Goal: Task Accomplishment & Management: Manage account settings

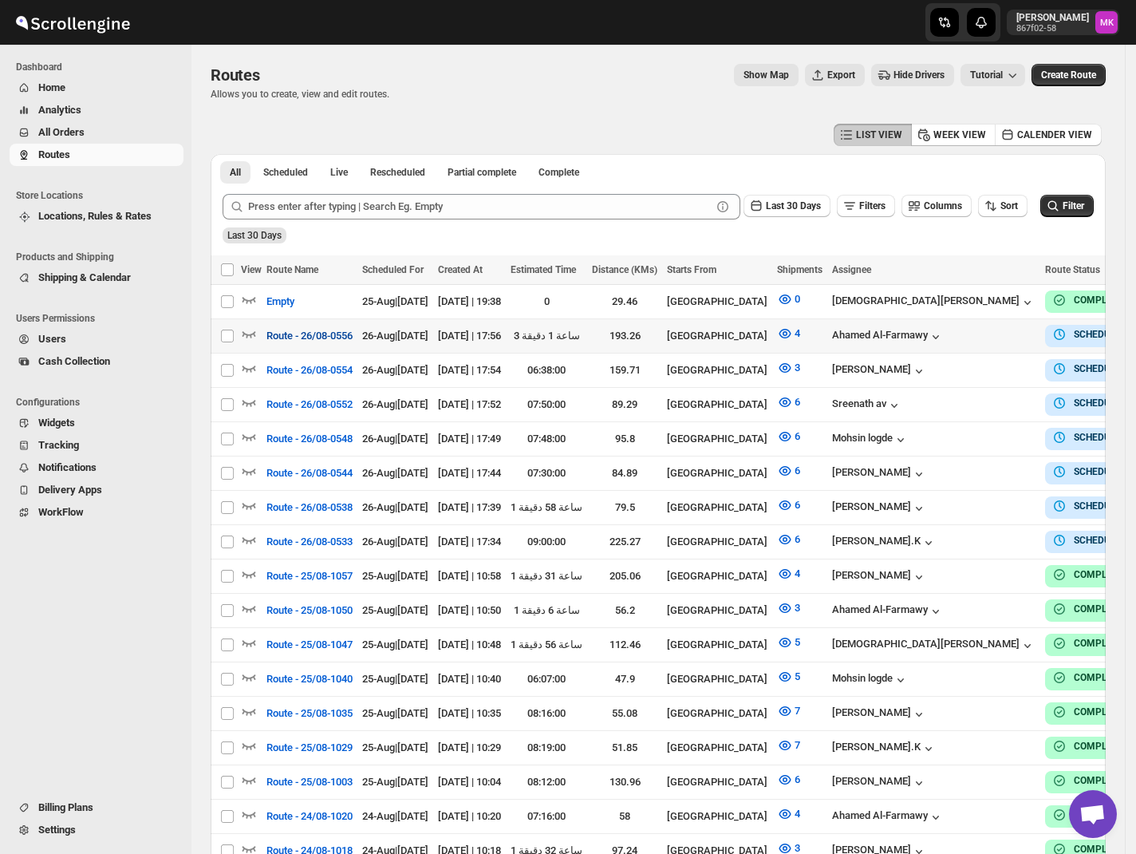
click at [345, 333] on span "Route - 26/08-0556" at bounding box center [309, 336] width 86 height 16
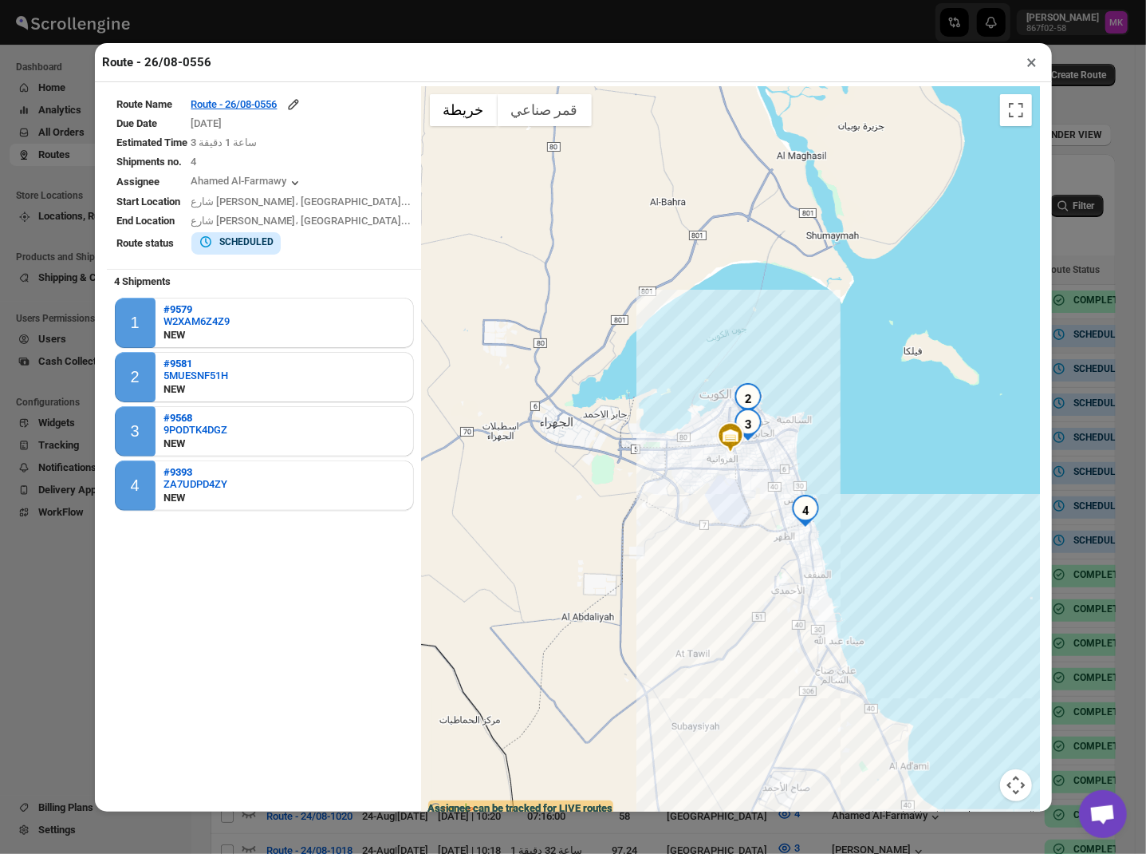
click at [240, 97] on td "Route - 26/08-0556" at bounding box center [302, 105] width 222 height 18
click at [247, 109] on div "Route - 26/08-0556" at bounding box center [246, 105] width 110 height 16
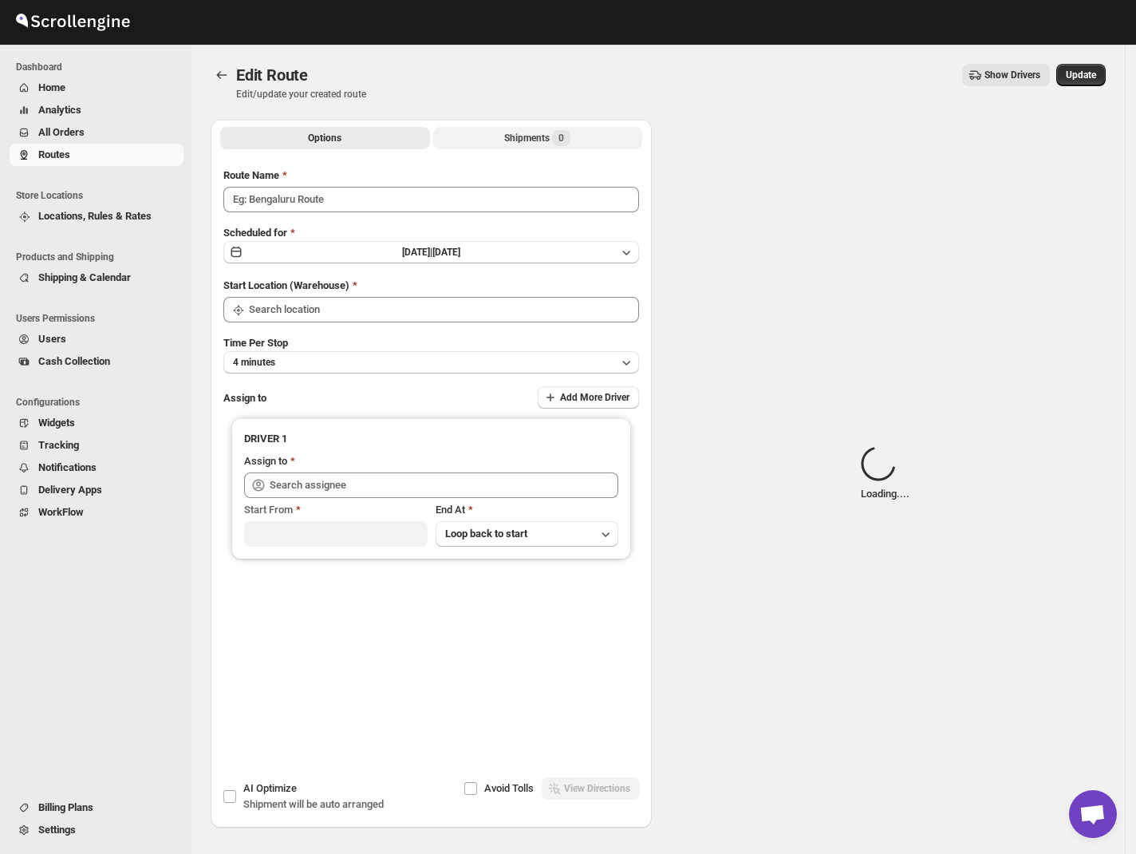
type input "Route - 26/08-0556"
type input "[GEOGRAPHIC_DATA]"
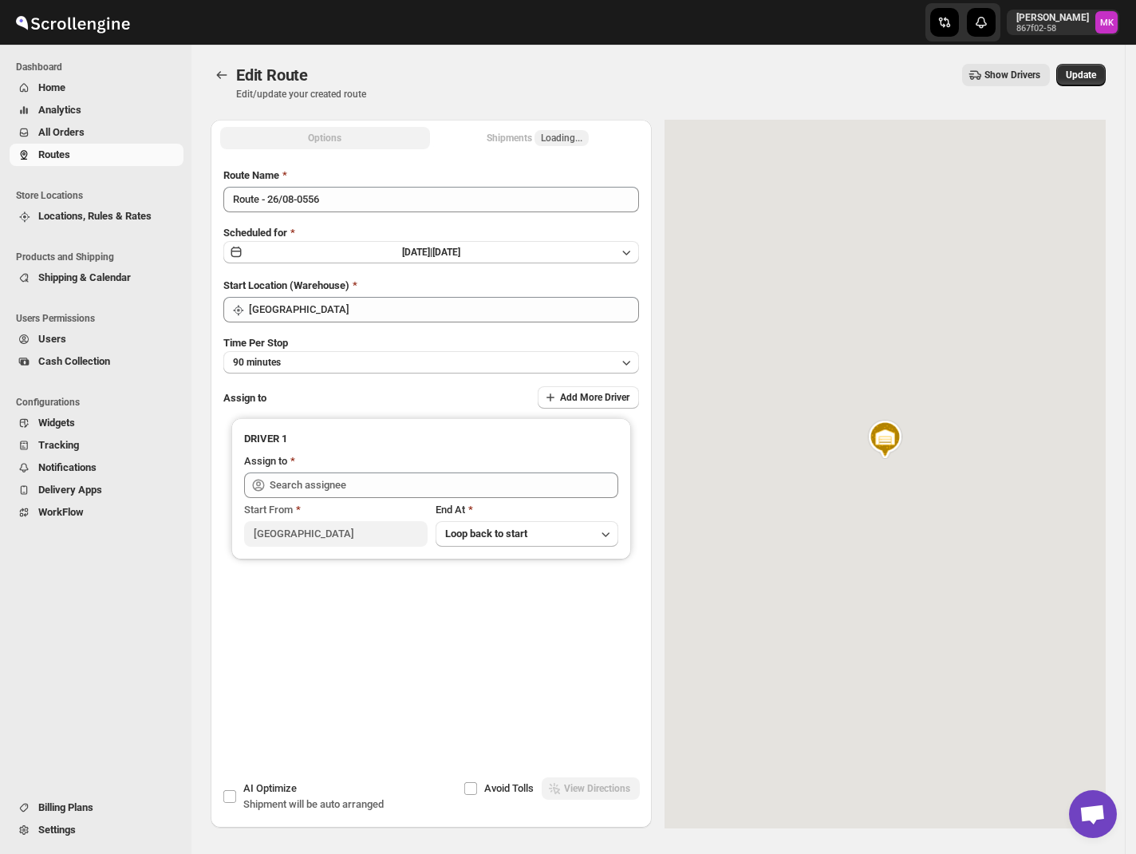
type input "Ahamed Al-Farmawy (m.farmawy510@gmail.com)"
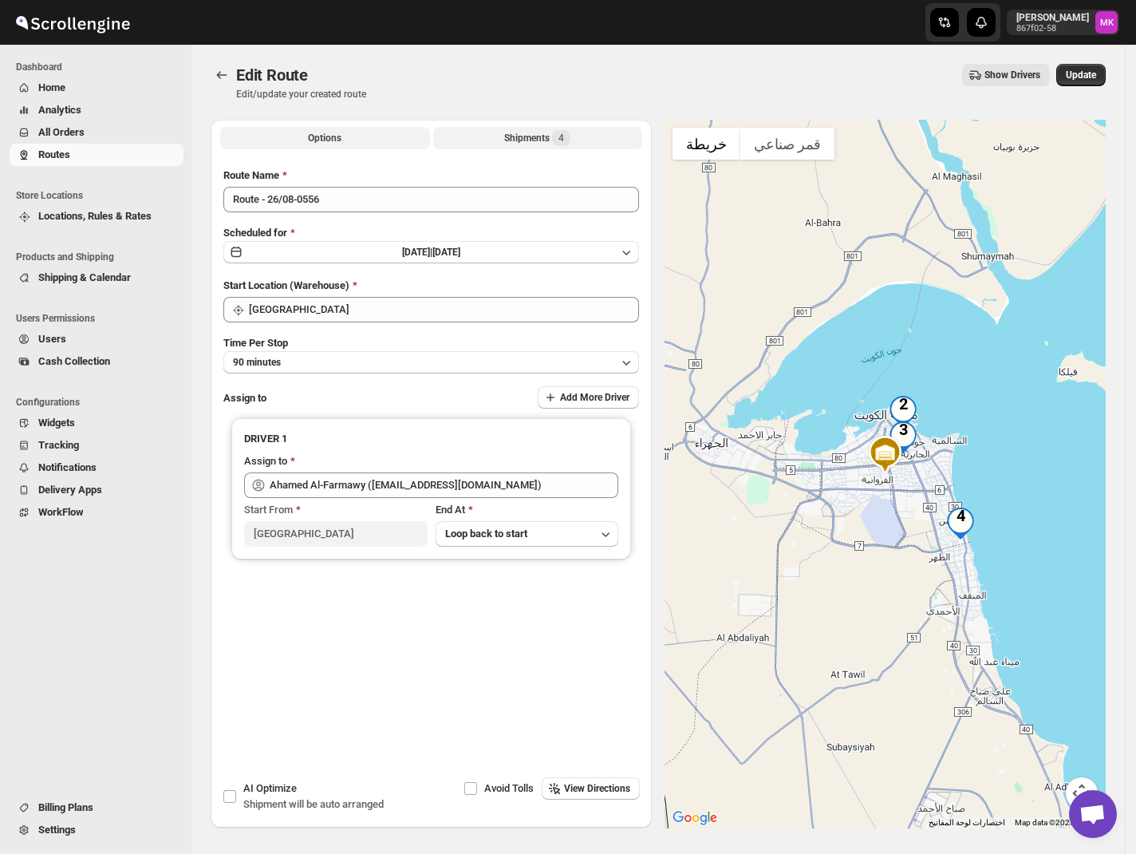
click at [512, 141] on div "Shipments 4" at bounding box center [537, 138] width 66 height 16
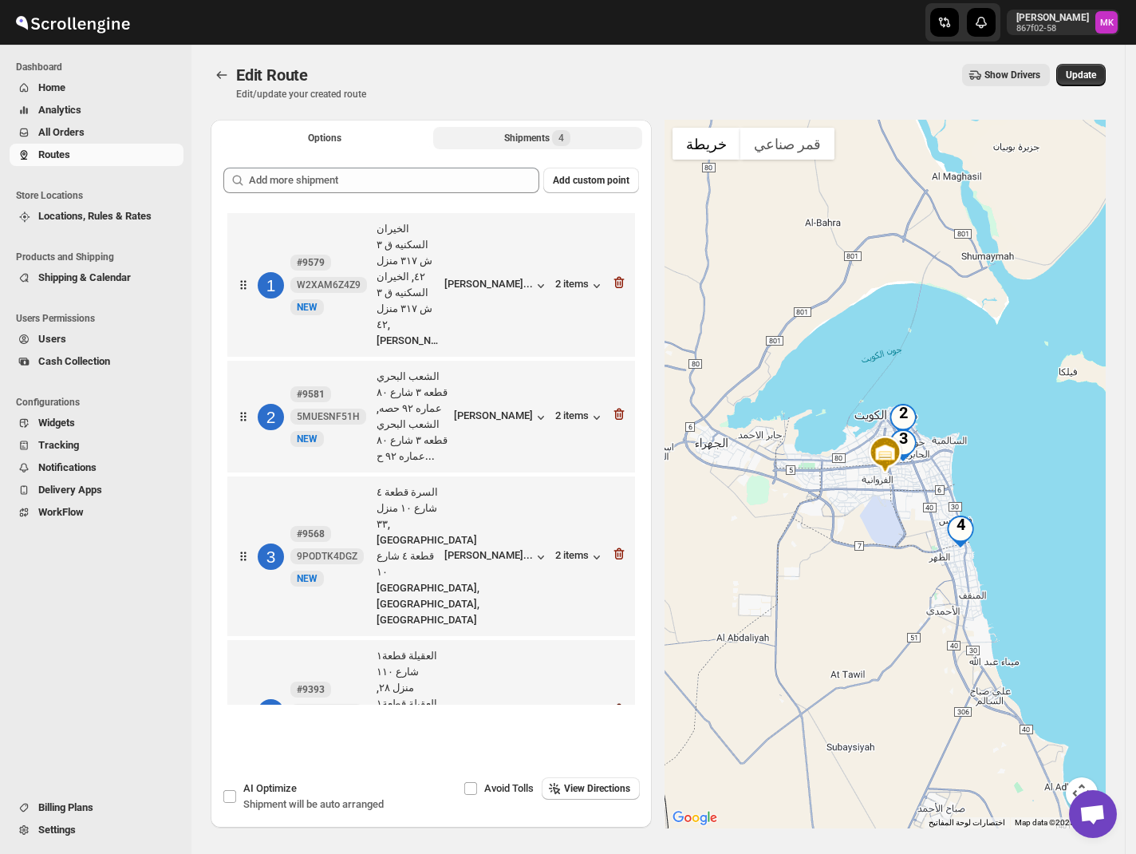
click at [624, 704] on icon "button" at bounding box center [619, 710] width 10 height 12
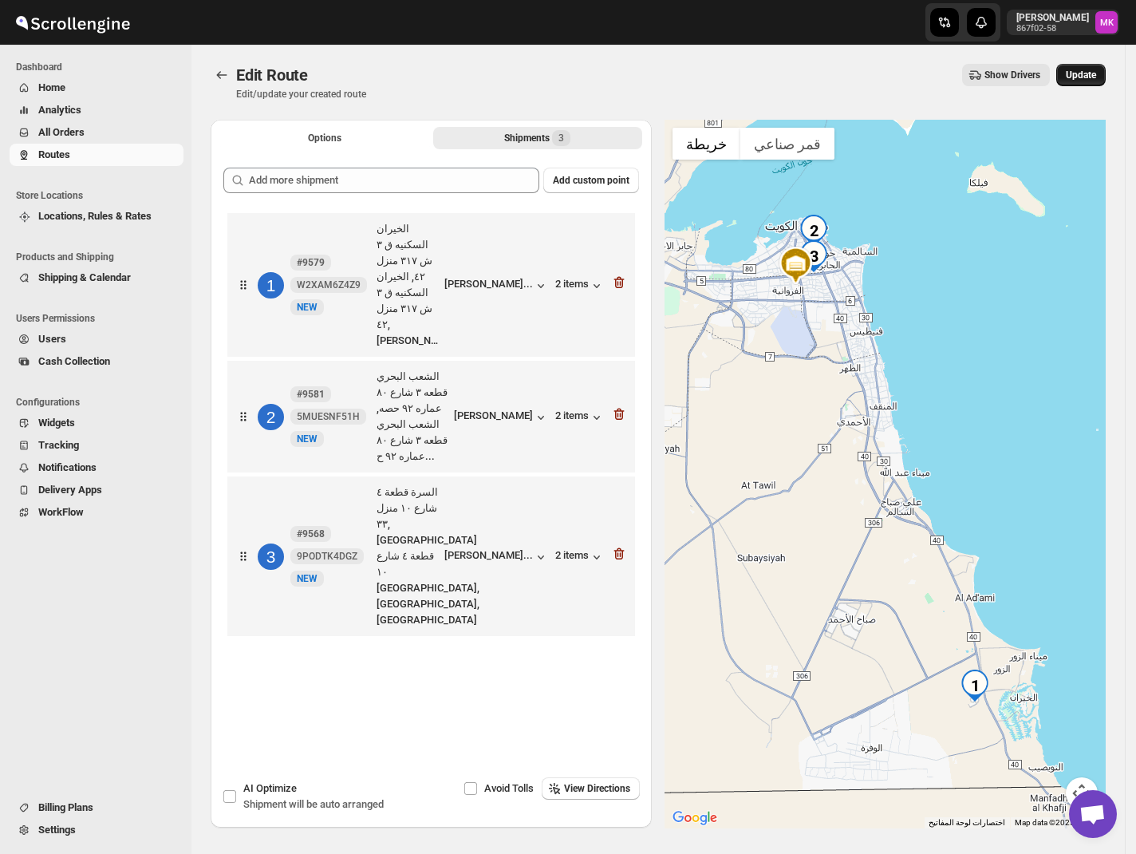
click at [1072, 77] on button "Update" at bounding box center [1080, 75] width 49 height 22
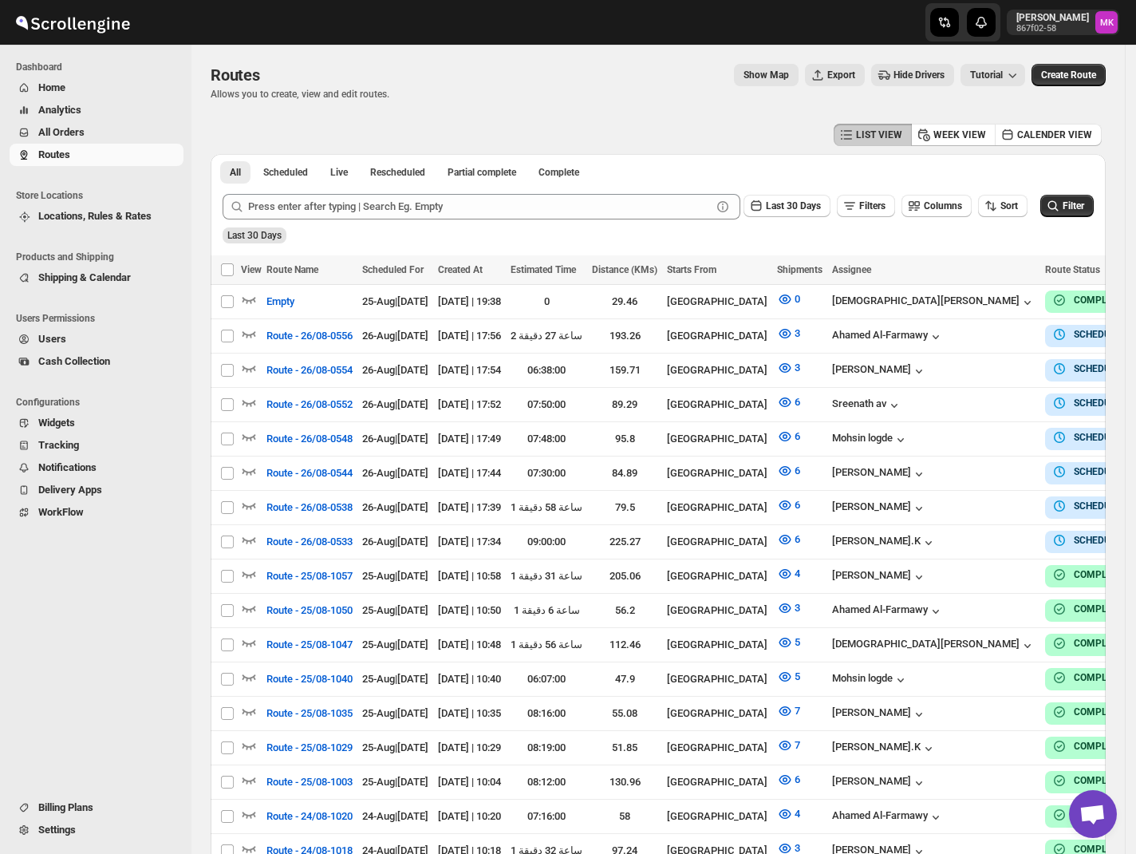
click at [85, 134] on span "All Orders" at bounding box center [61, 132] width 46 height 12
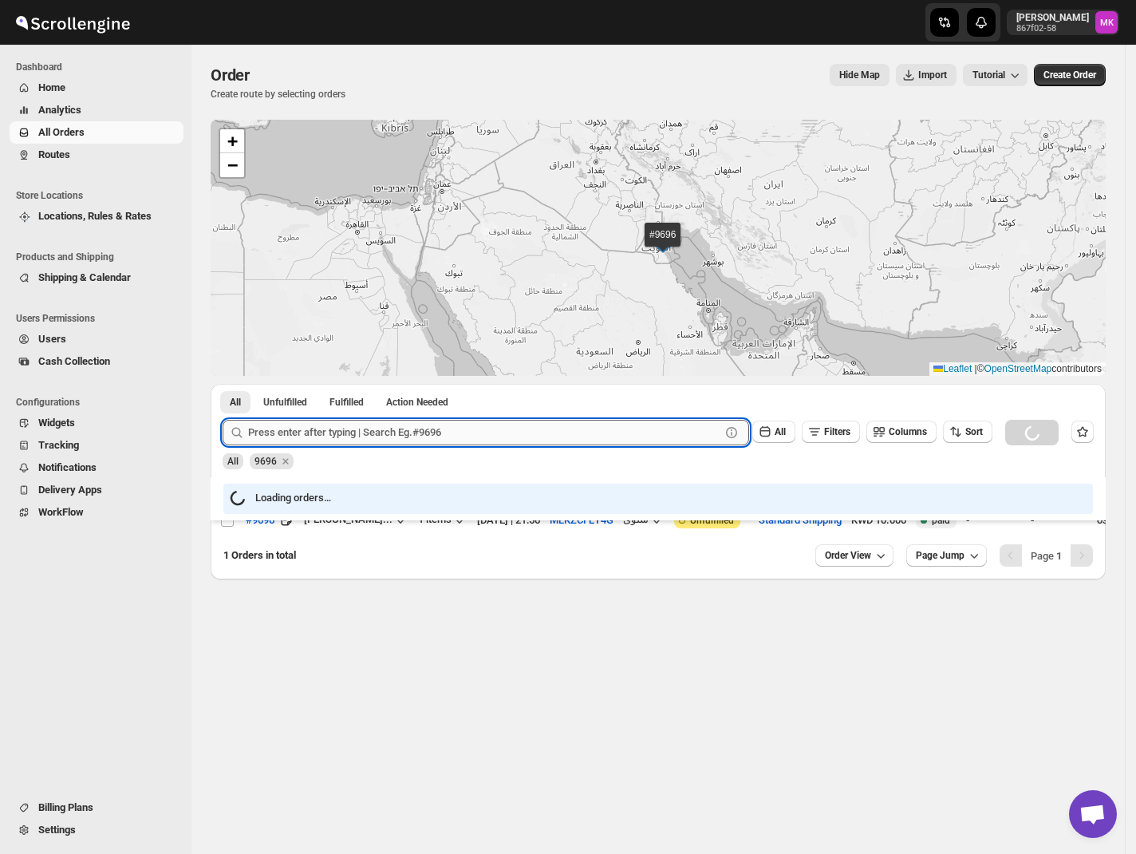
click at [356, 432] on input "text" at bounding box center [484, 433] width 472 height 26
paste input "9512"
type input "9512"
click at [223, 384] on button "Submit" at bounding box center [245, 392] width 45 height 17
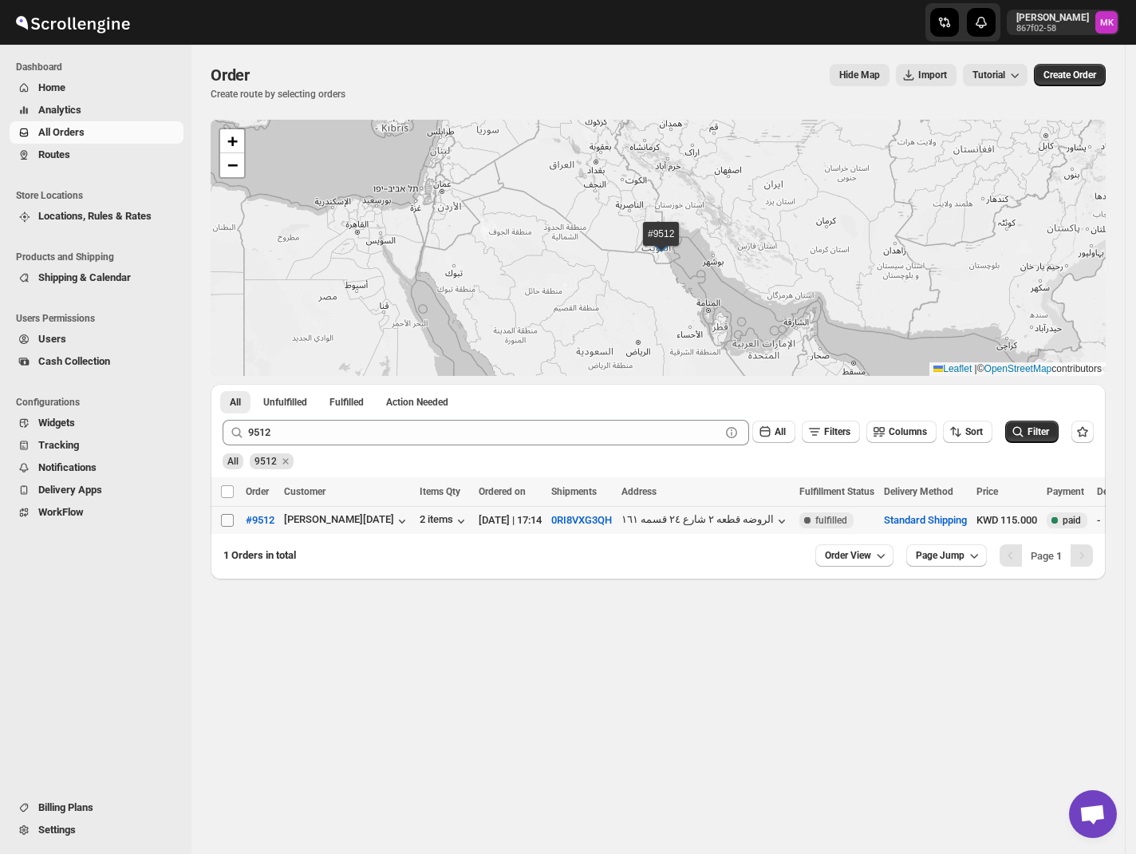
click at [224, 527] on input "Select order" at bounding box center [227, 520] width 13 height 13
checkbox input "true"
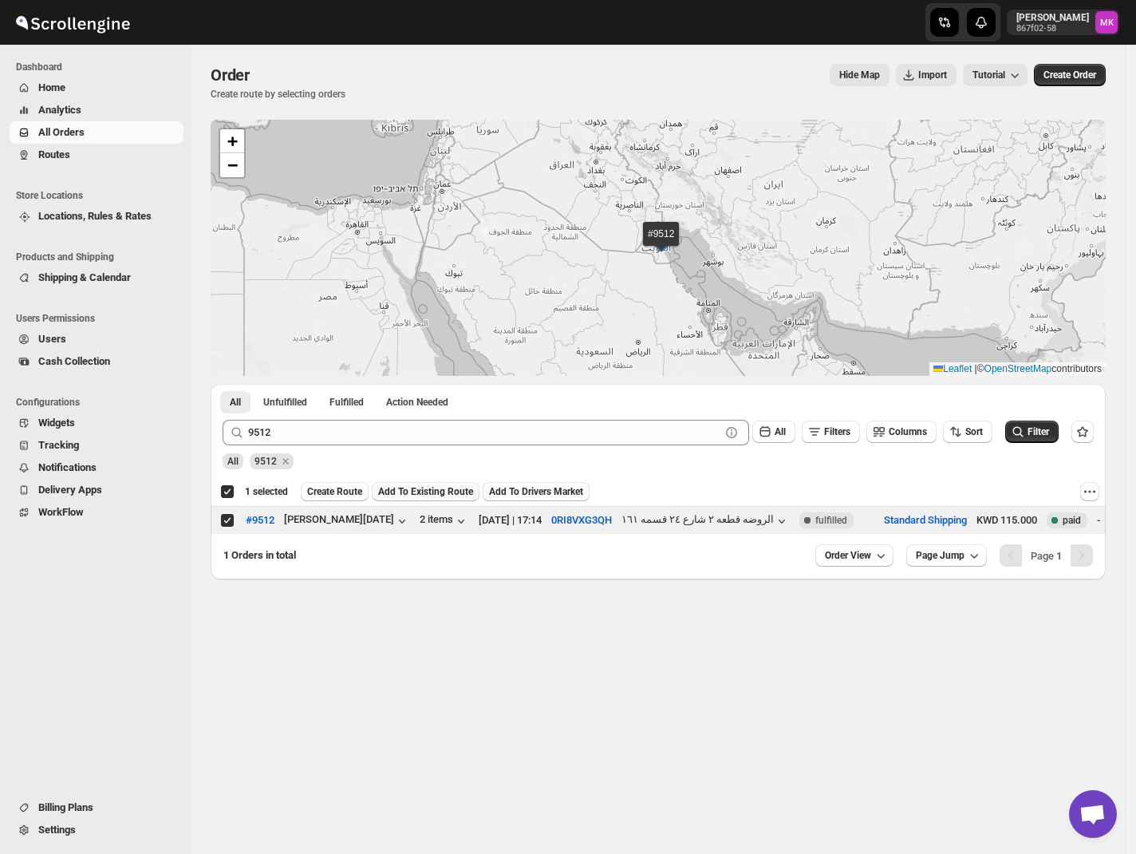
click at [429, 493] on span "Add To Existing Route" at bounding box center [425, 491] width 95 height 13
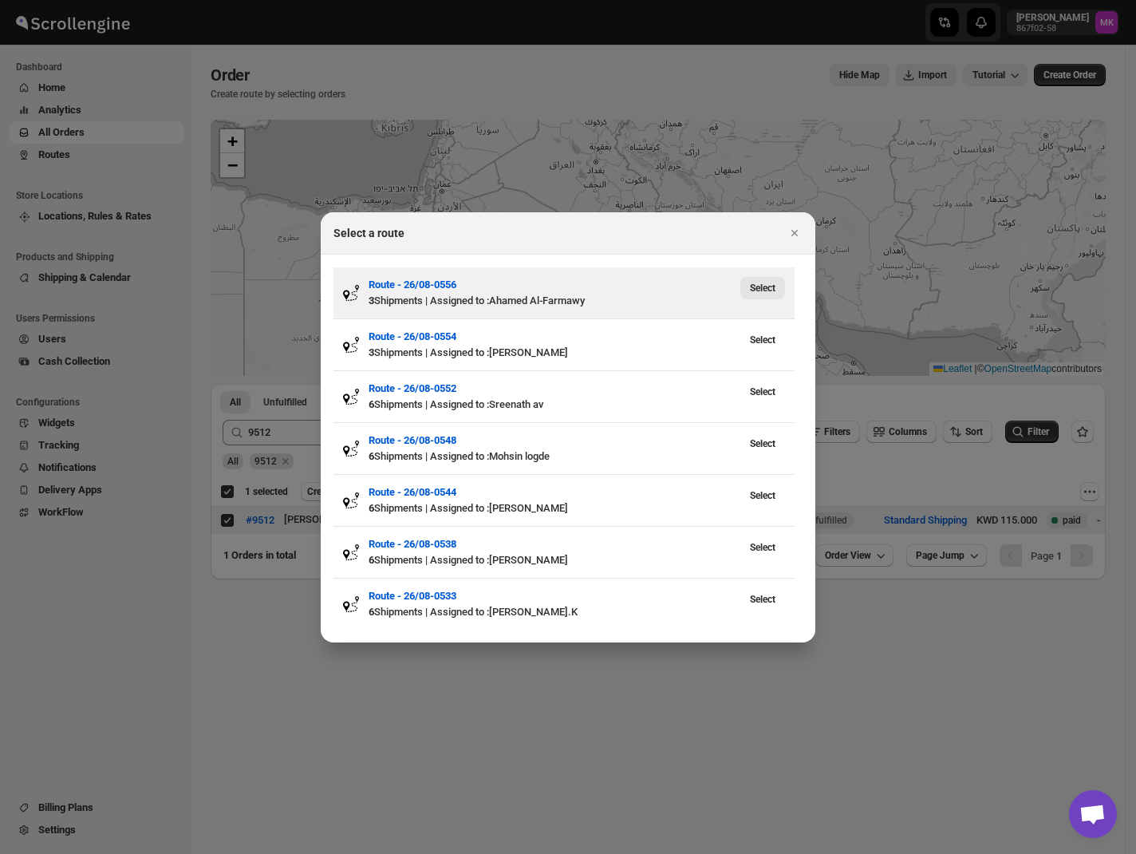
click at [750, 291] on span "Select" at bounding box center [763, 288] width 26 height 13
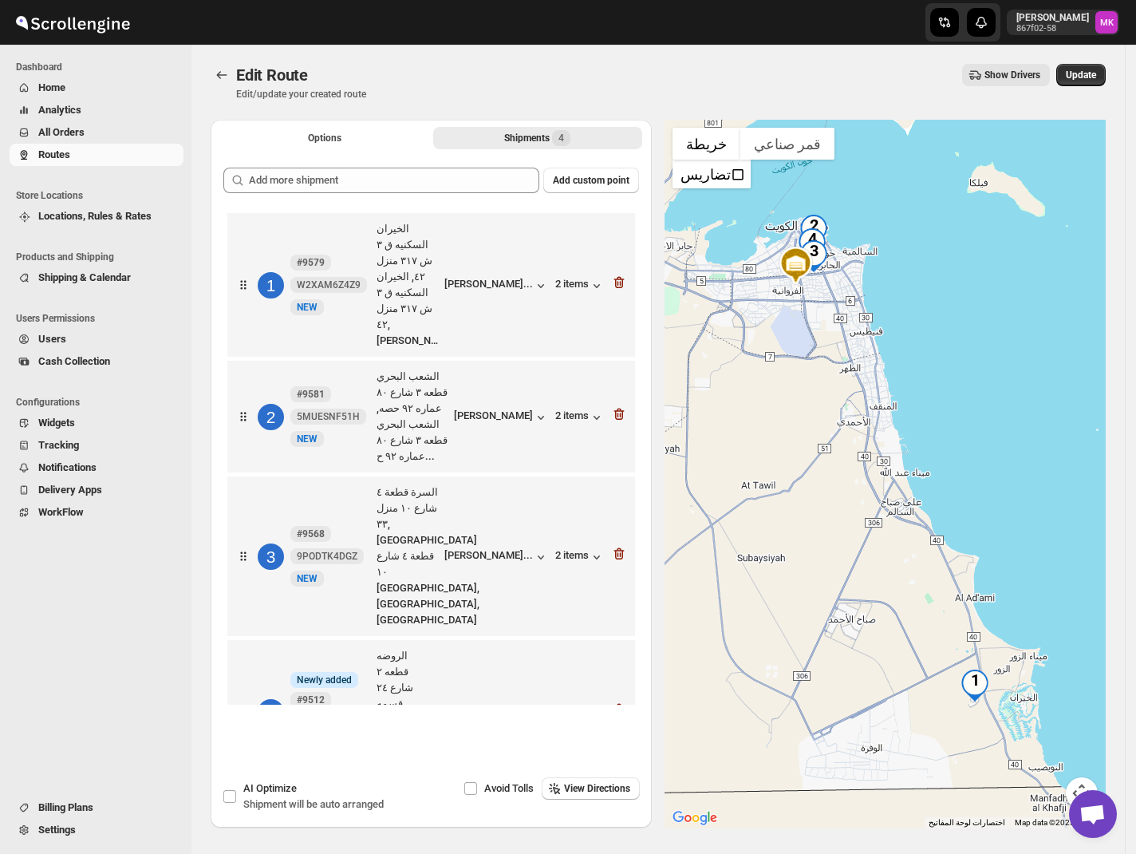
click at [1099, 86] on div "Edit Route Edit/update your created route Show Drivers More actions Show Driver…" at bounding box center [658, 82] width 895 height 37
click at [1096, 80] on span "Update" at bounding box center [1081, 75] width 30 height 13
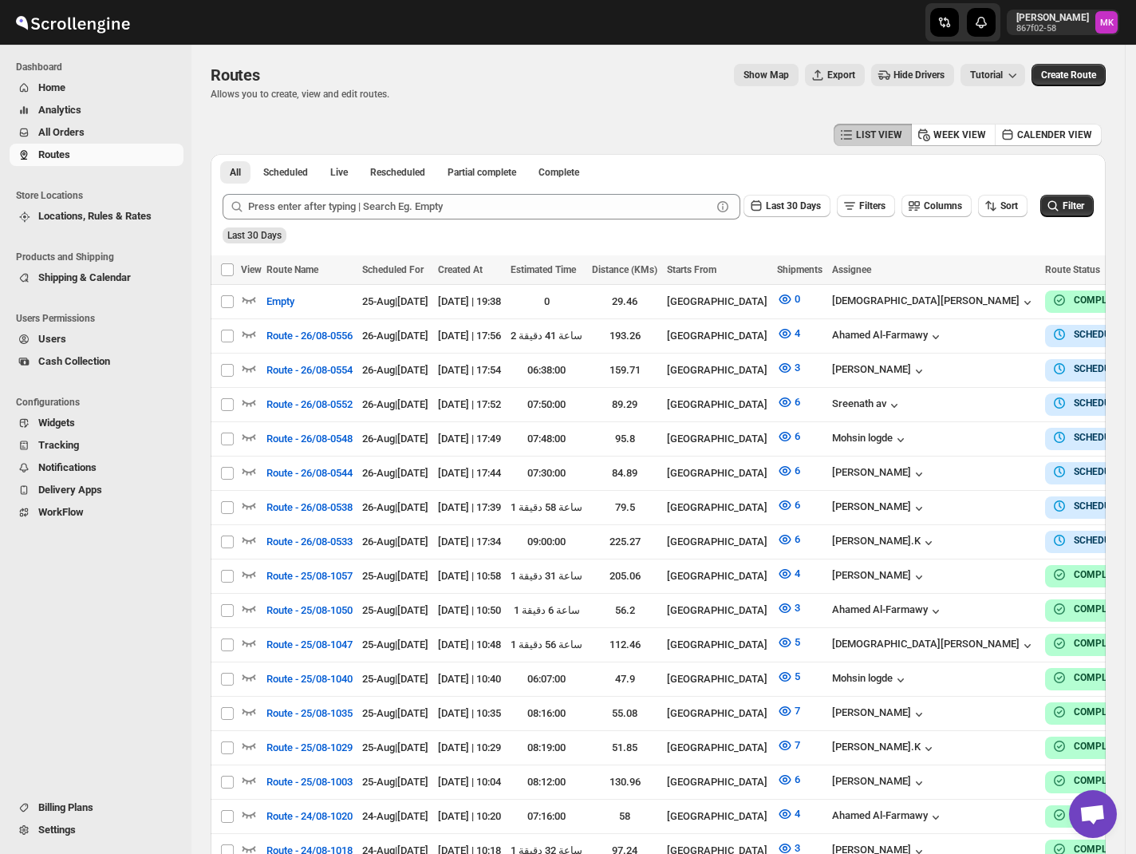
click at [42, 128] on span "All Orders" at bounding box center [61, 132] width 46 height 12
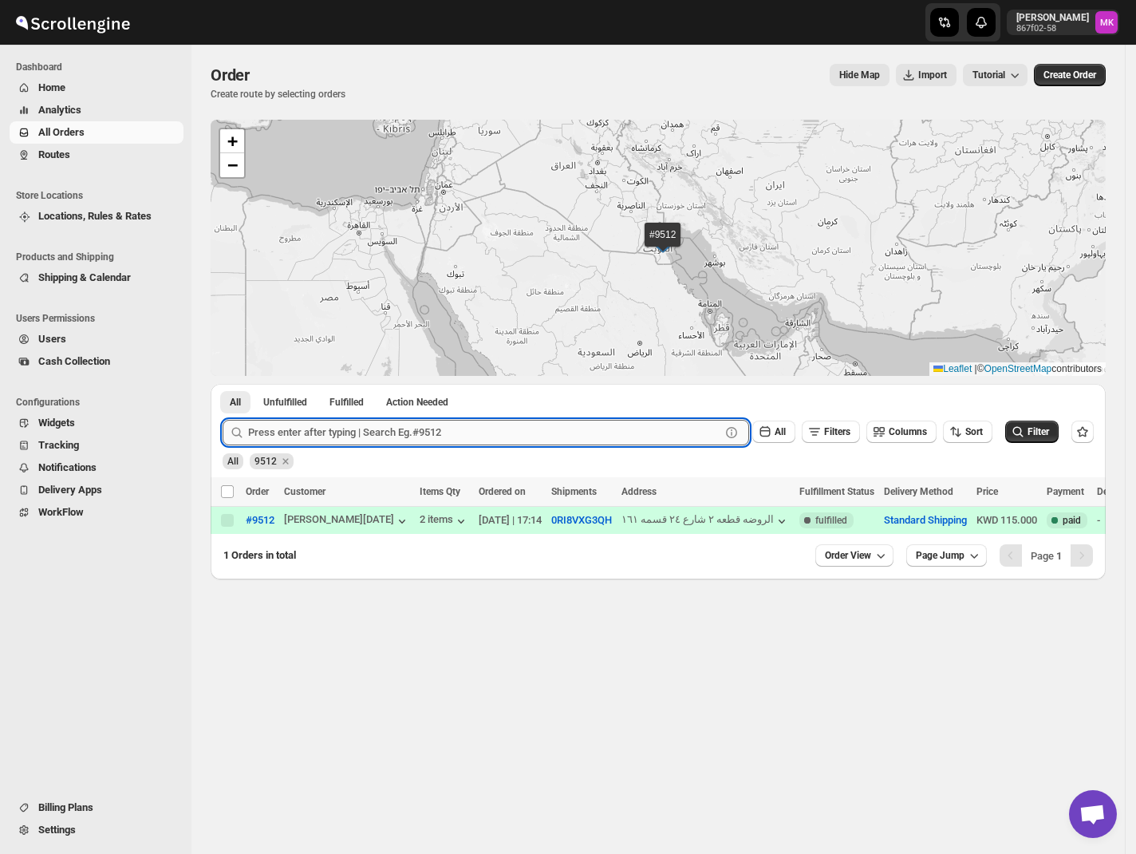
click at [361, 436] on input "text" at bounding box center [484, 433] width 472 height 26
paste input "9393"
type input "9393"
click at [223, 384] on button "Submit" at bounding box center [245, 392] width 45 height 17
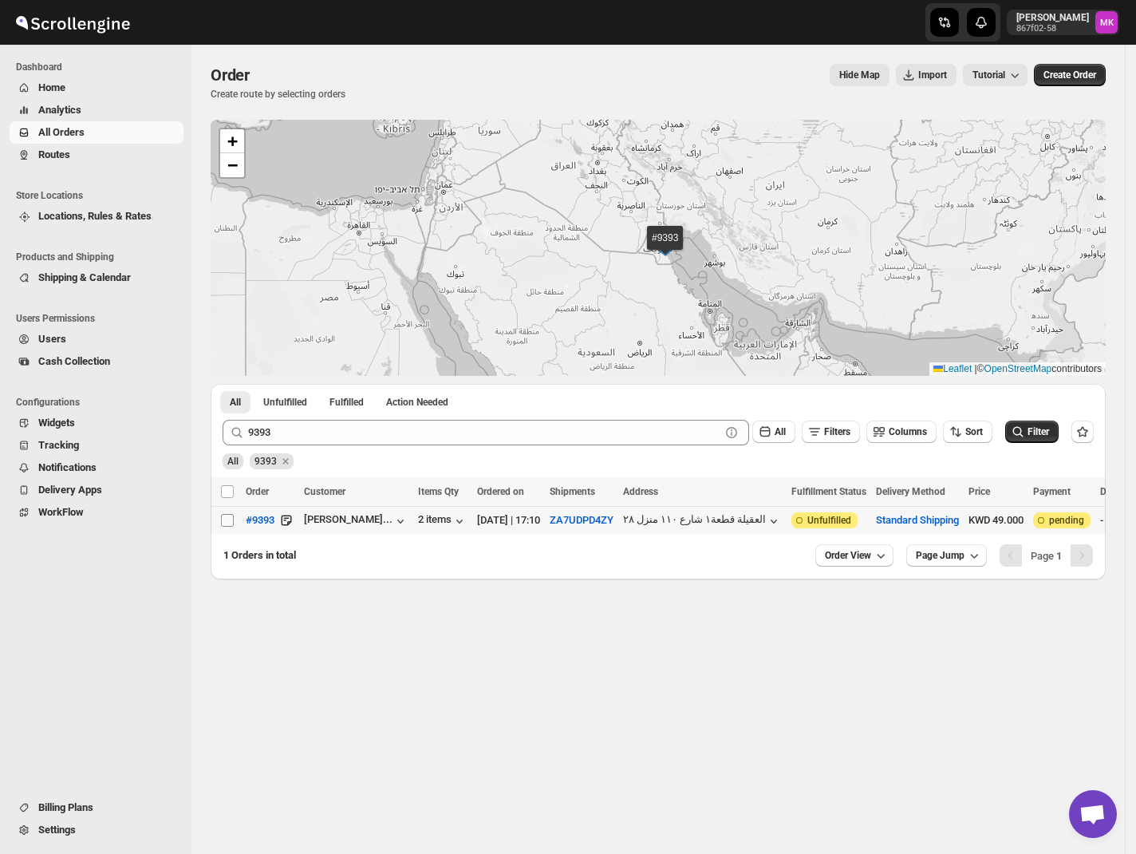
click at [222, 522] on input "Select order" at bounding box center [227, 520] width 13 height 13
checkbox input "true"
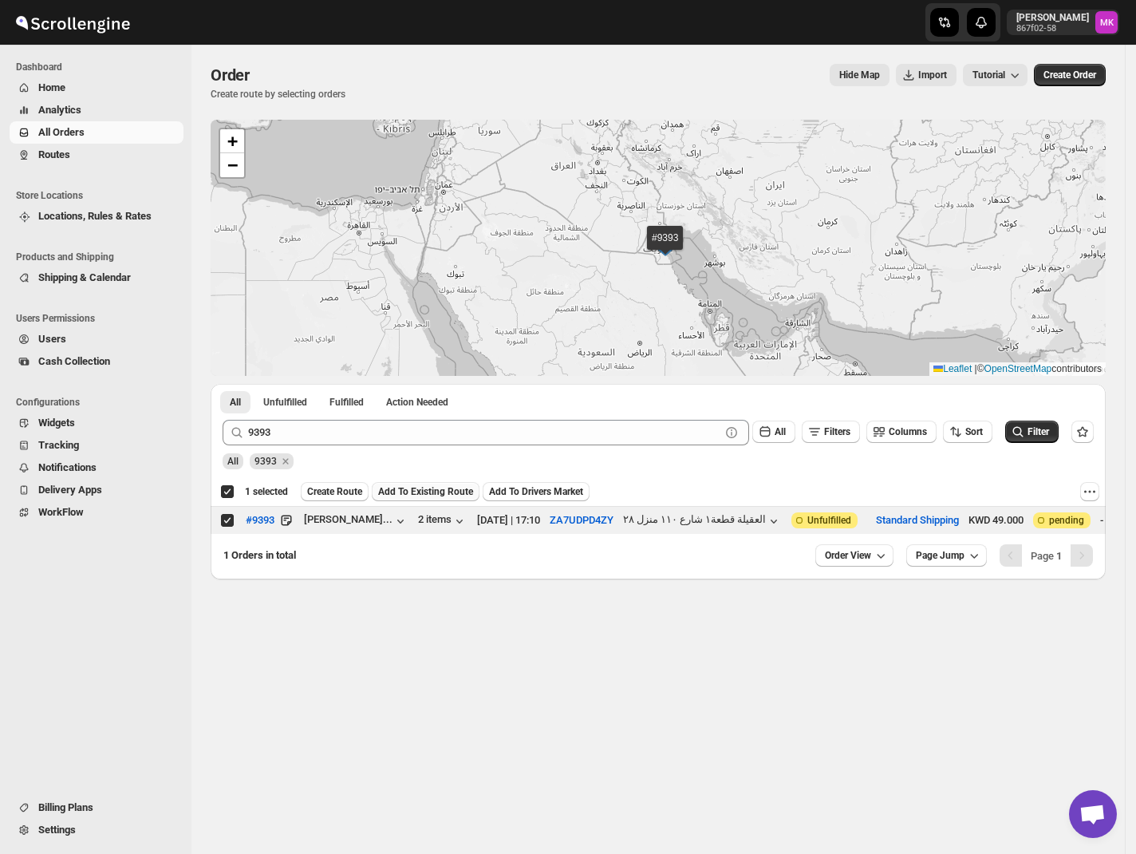
click at [440, 485] on button "Add To Existing Route" at bounding box center [426, 491] width 108 height 19
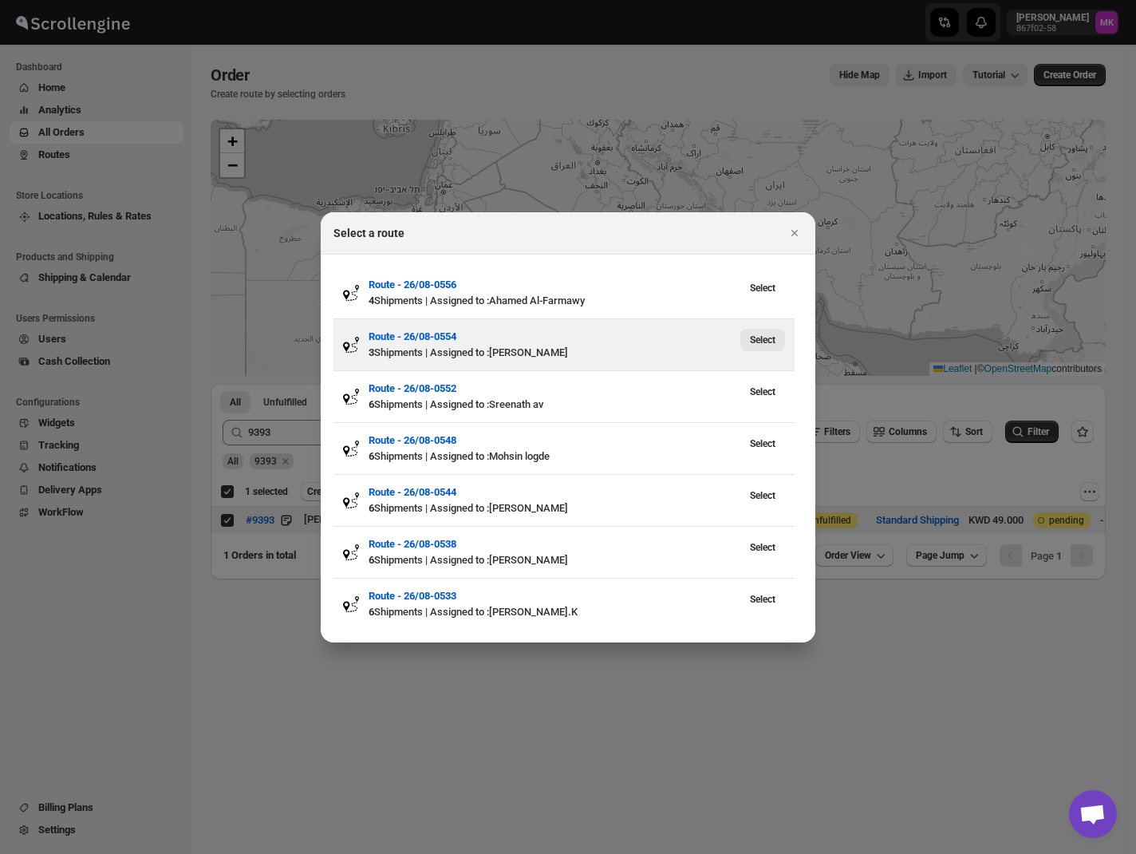
click at [755, 342] on span "Select" at bounding box center [763, 339] width 26 height 13
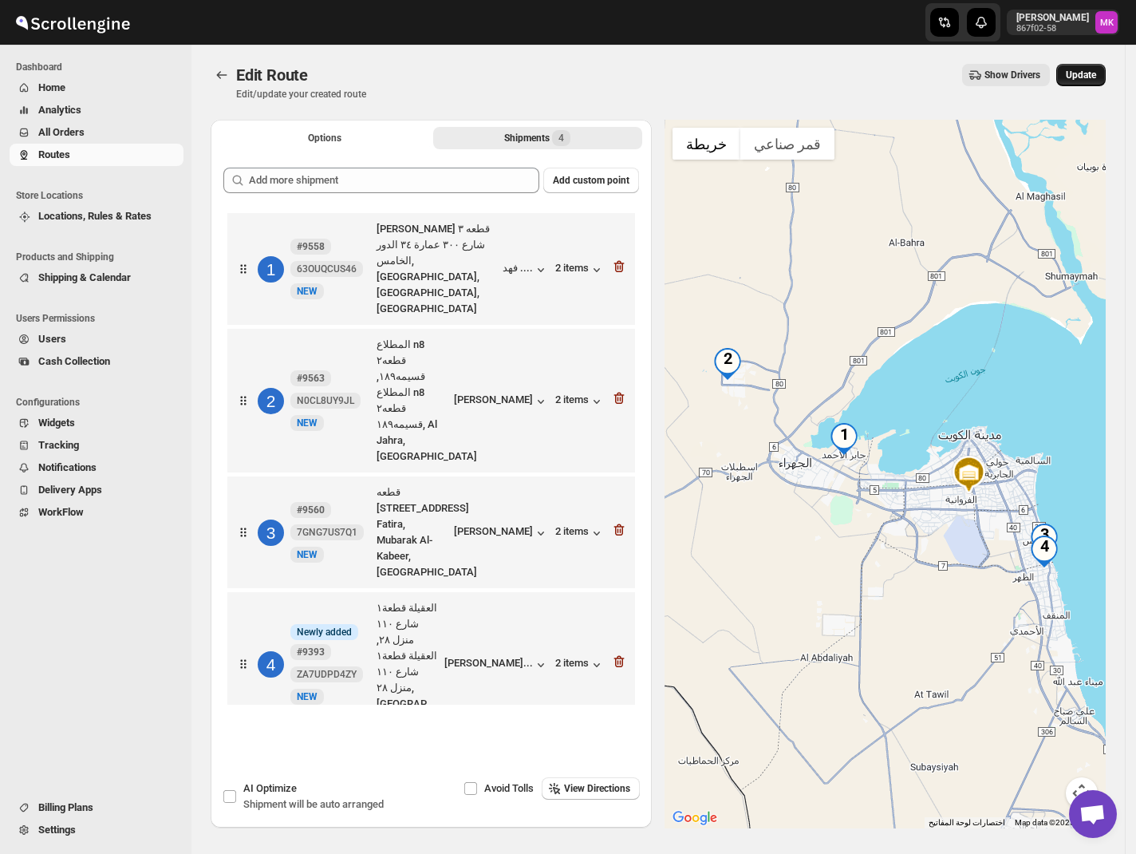
click at [1080, 77] on span "Update" at bounding box center [1081, 75] width 30 height 13
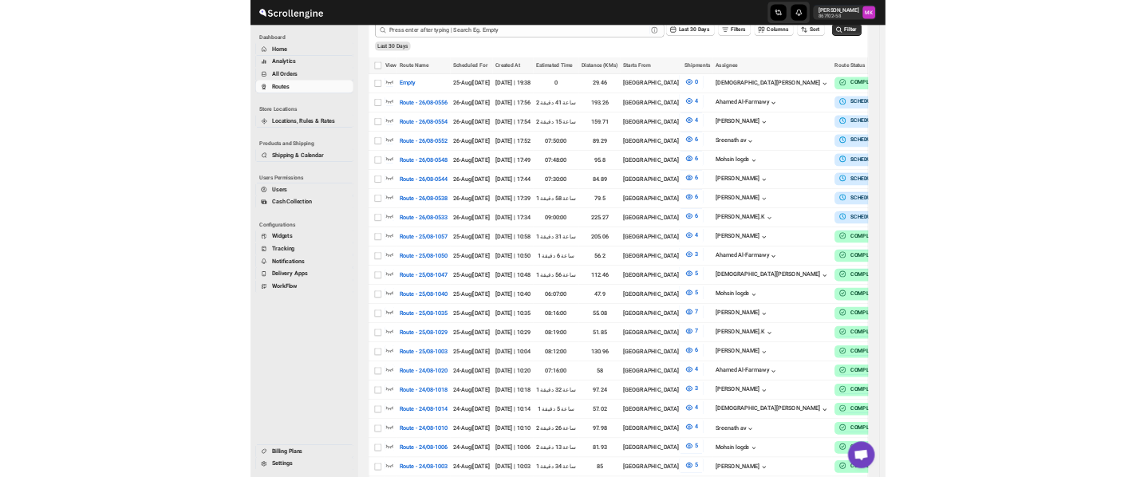
scroll to position [319, 0]
